Goal: Information Seeking & Learning: Learn about a topic

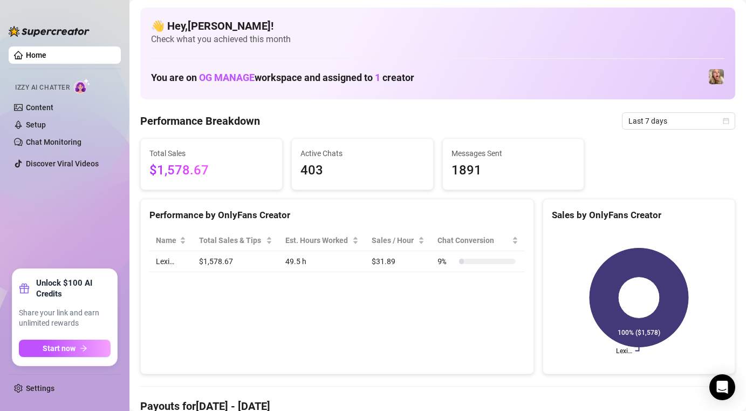
drag, startPoint x: 167, startPoint y: 166, endPoint x: 239, endPoint y: 185, distance: 74.1
click at [186, 166] on span "$1,578.67" at bounding box center [211, 170] width 124 height 21
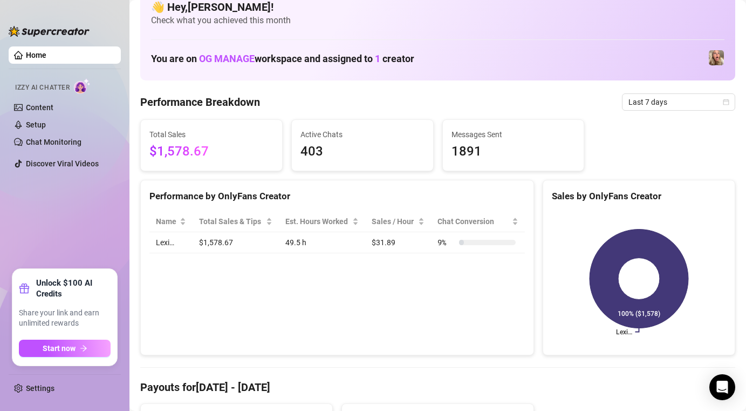
click at [259, 137] on span "Total Sales" at bounding box center [211, 134] width 124 height 12
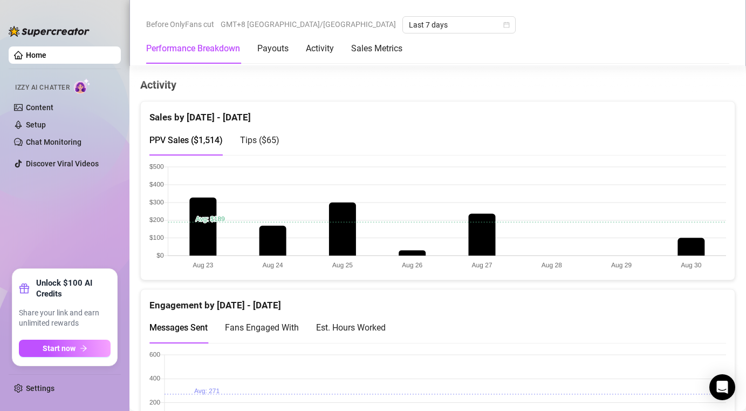
scroll to position [523, 0]
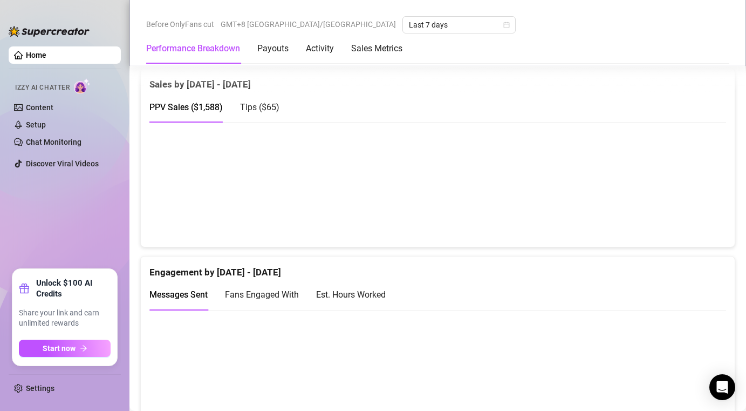
scroll to position [495, 0]
